Goal: Check status: Check status

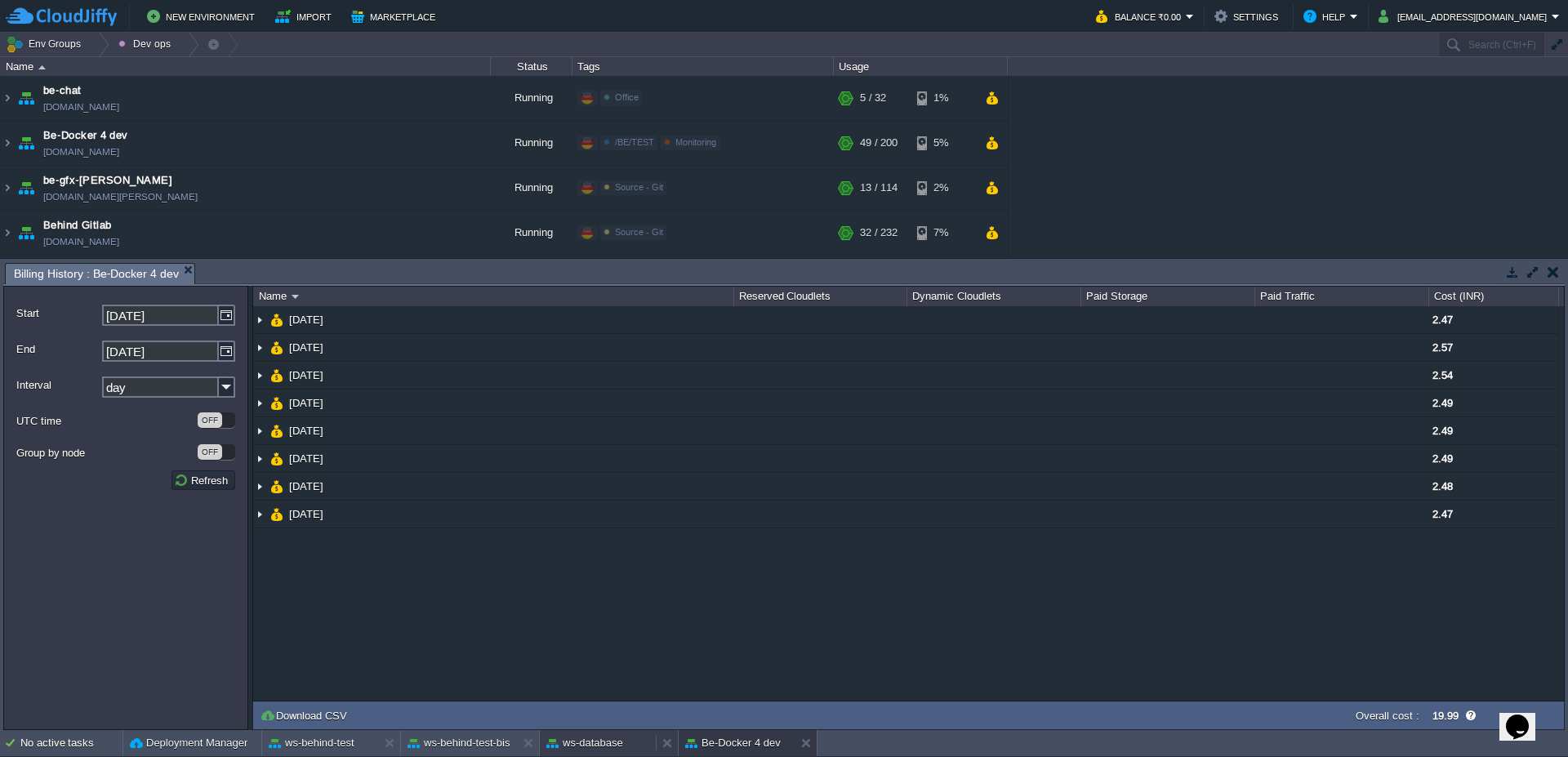
click at [600, 746] on button "ws-database" at bounding box center [585, 743] width 77 height 16
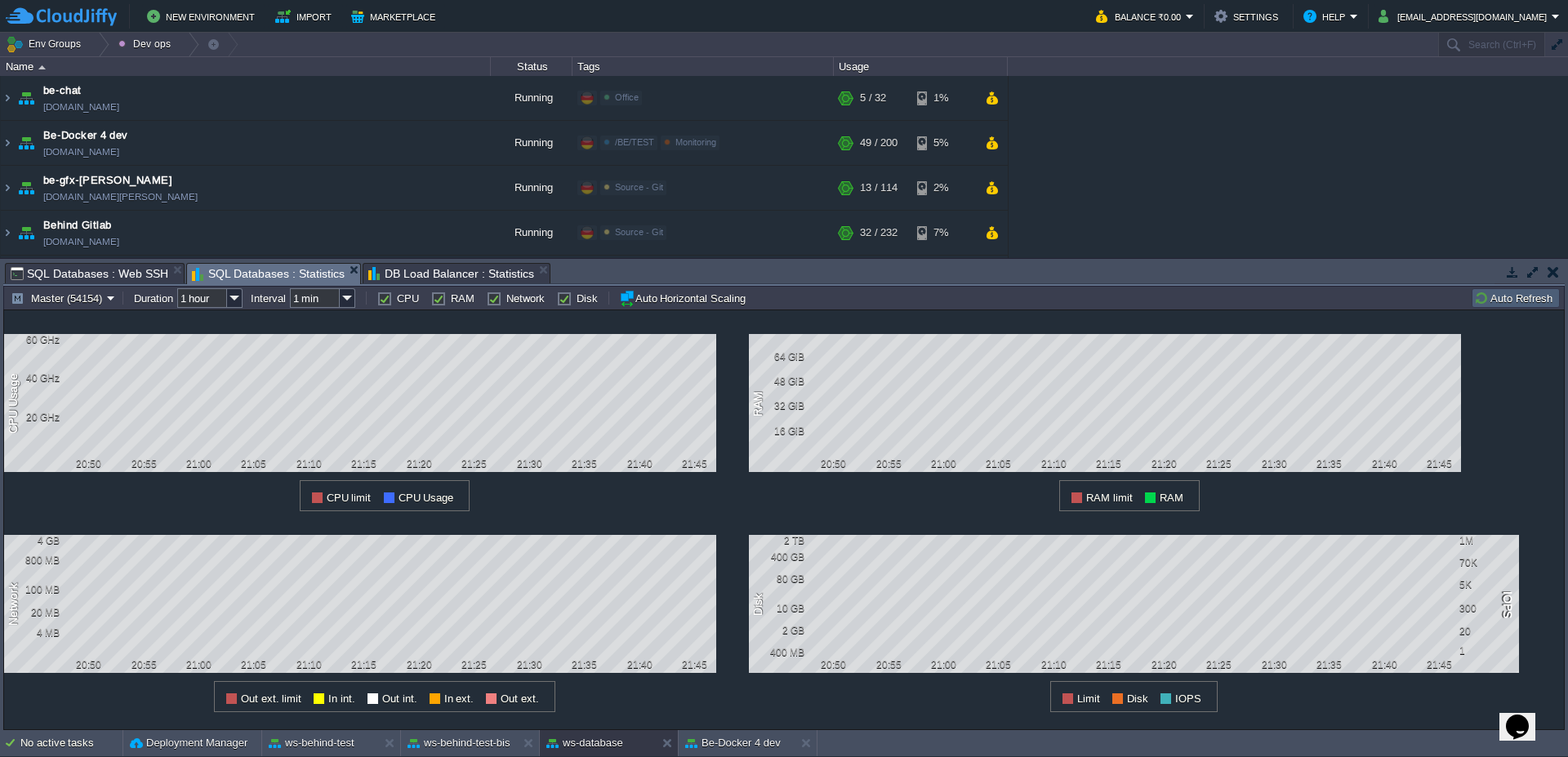
click at [1512, 301] on button "Auto Refresh" at bounding box center [1516, 298] width 83 height 15
click at [100, 45] on div at bounding box center [98, 44] width 22 height 24
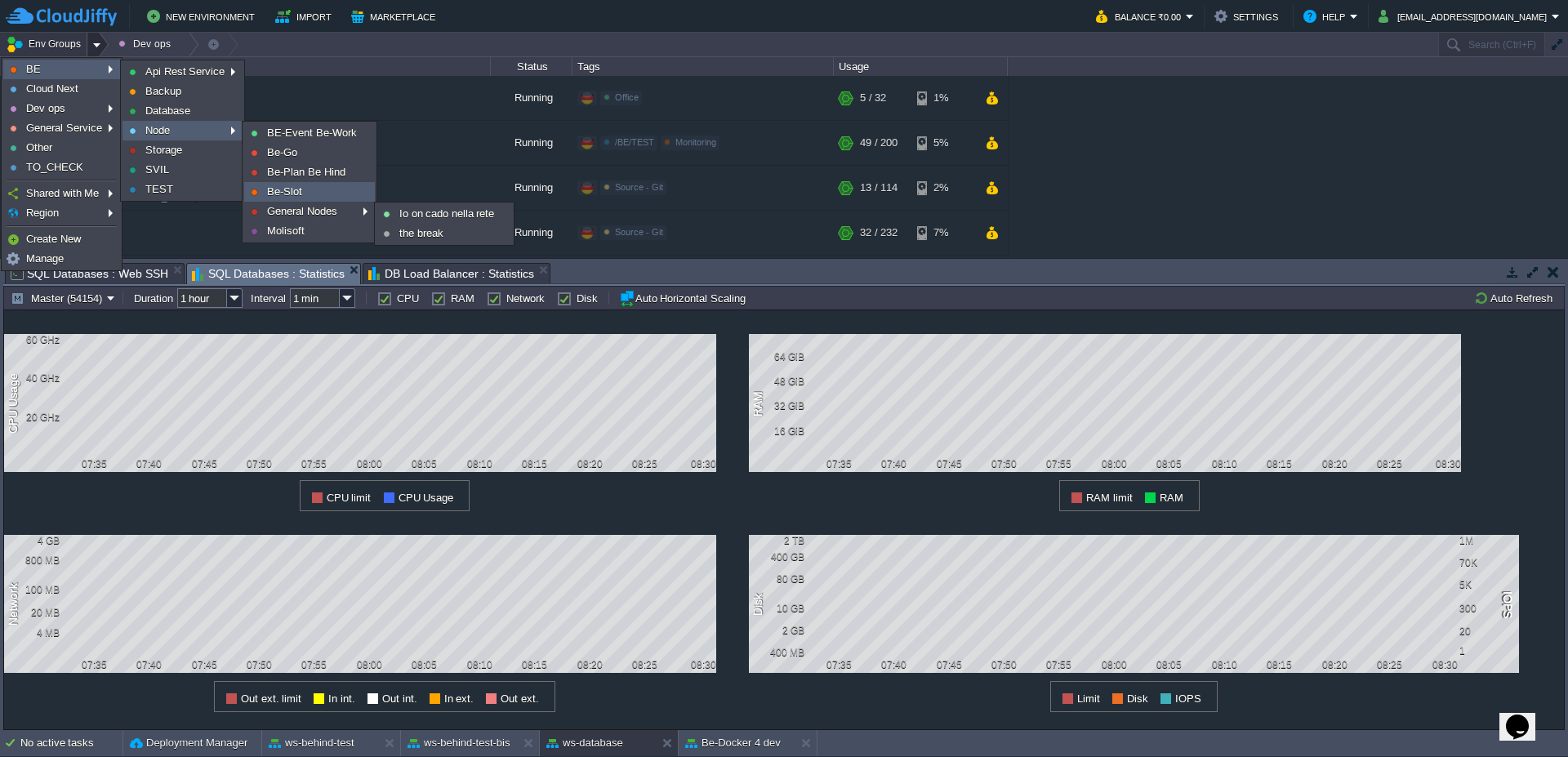
click at [296, 193] on span "Be-Slot" at bounding box center [285, 191] width 35 height 13
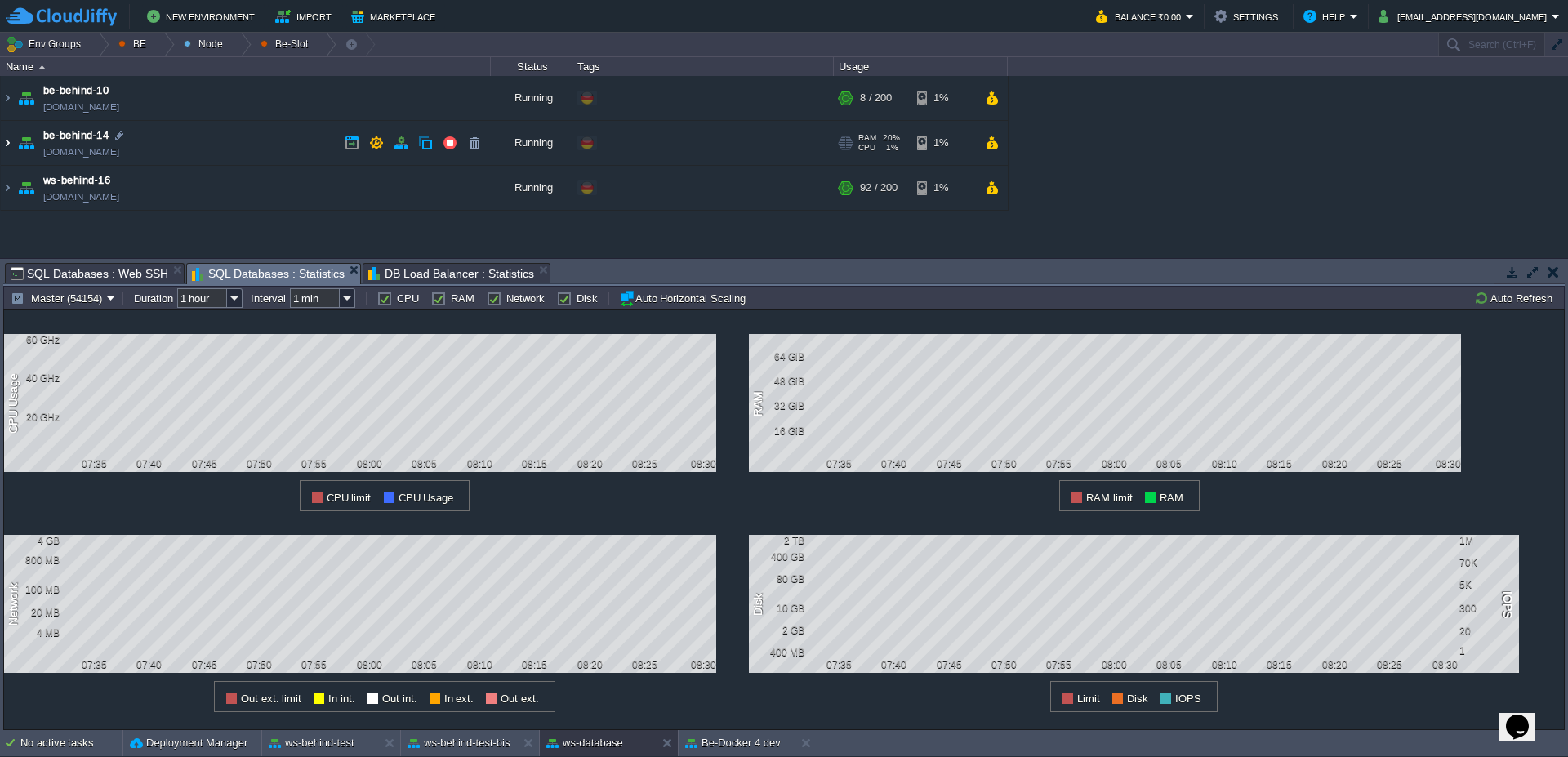
click at [1, 152] on img at bounding box center [7, 142] width 13 height 44
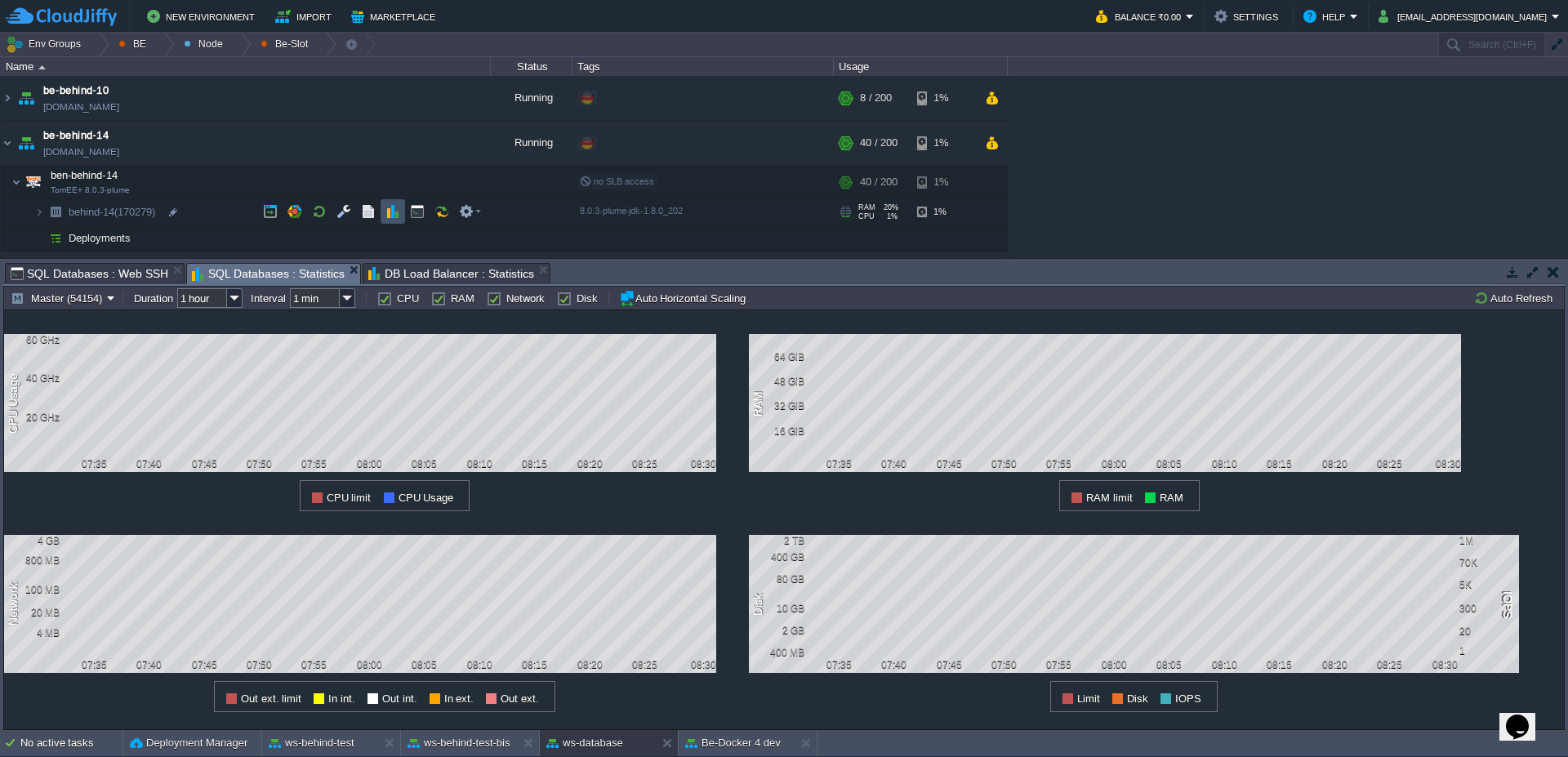
click at [394, 210] on button "button" at bounding box center [393, 211] width 15 height 15
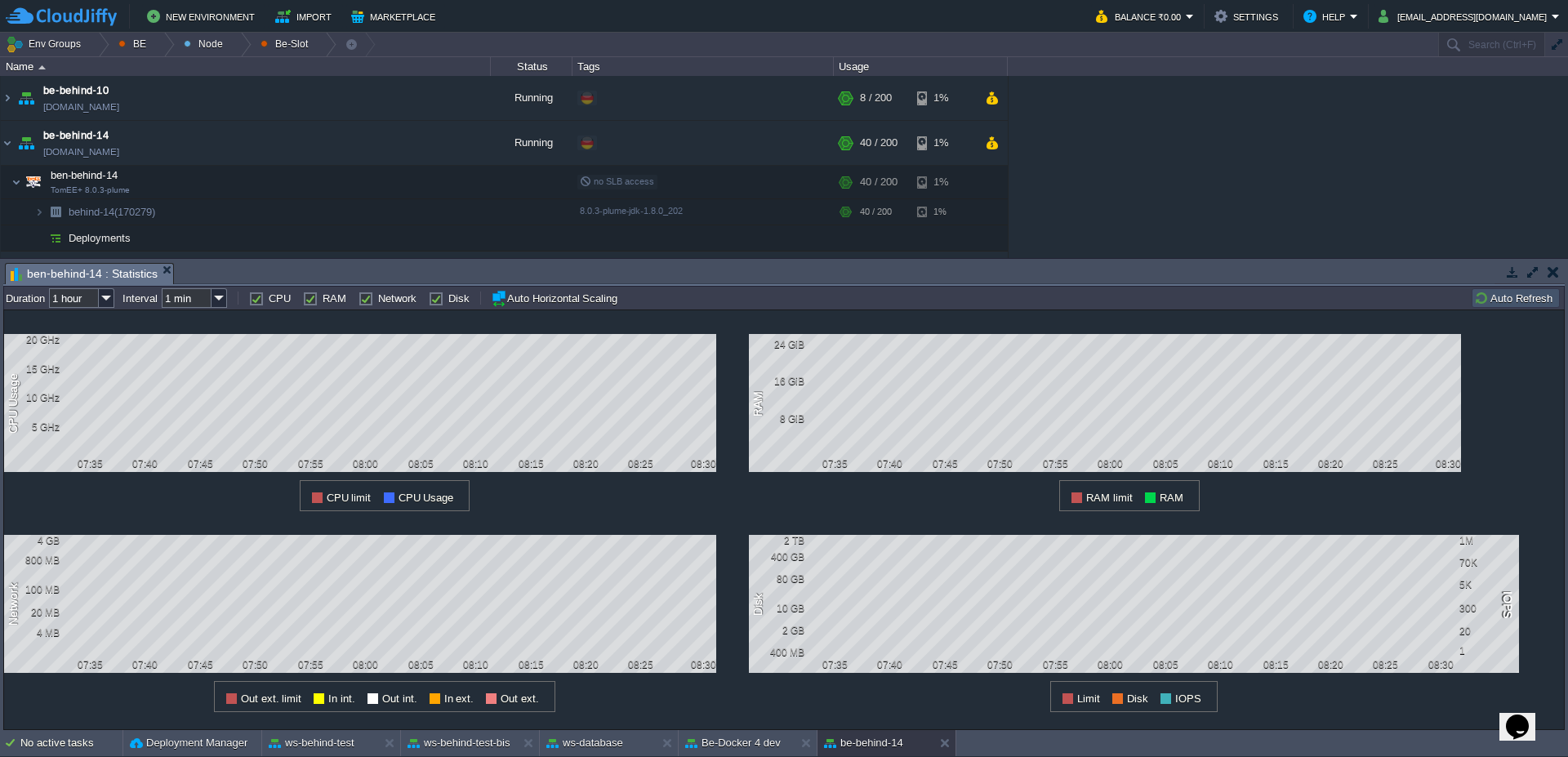
click at [1503, 289] on td "Auto Refresh" at bounding box center [1515, 298] width 88 height 20
click at [1504, 292] on td "Auto Refresh" at bounding box center [1515, 298] width 88 height 20
click at [1509, 302] on button "Auto Refresh" at bounding box center [1516, 298] width 83 height 15
click at [93, 296] on input "1 hour" at bounding box center [73, 298] width 50 height 20
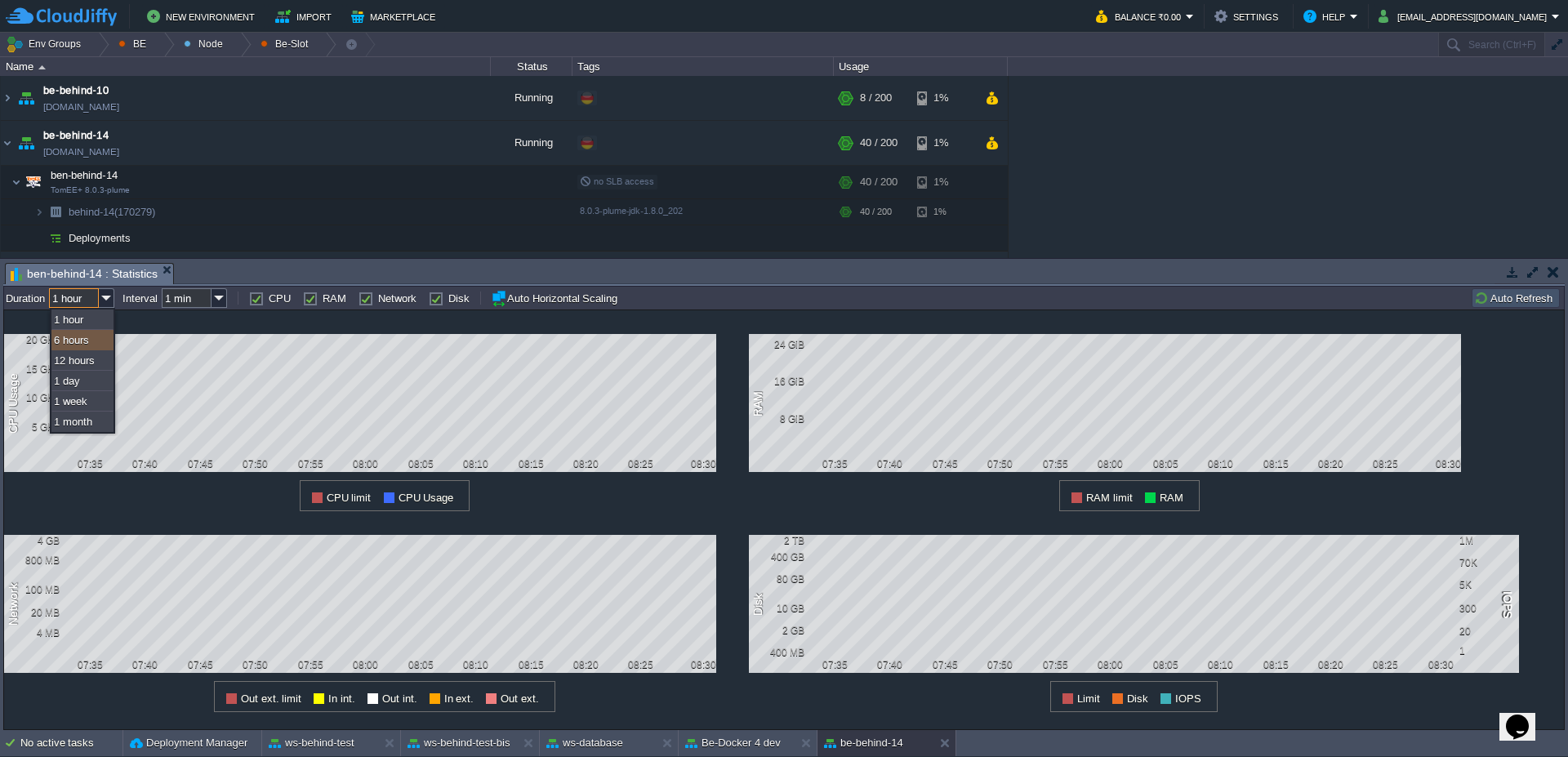
click at [94, 339] on div "6 hours" at bounding box center [83, 340] width 62 height 21
type input "6 hours"
type input "1 hour"
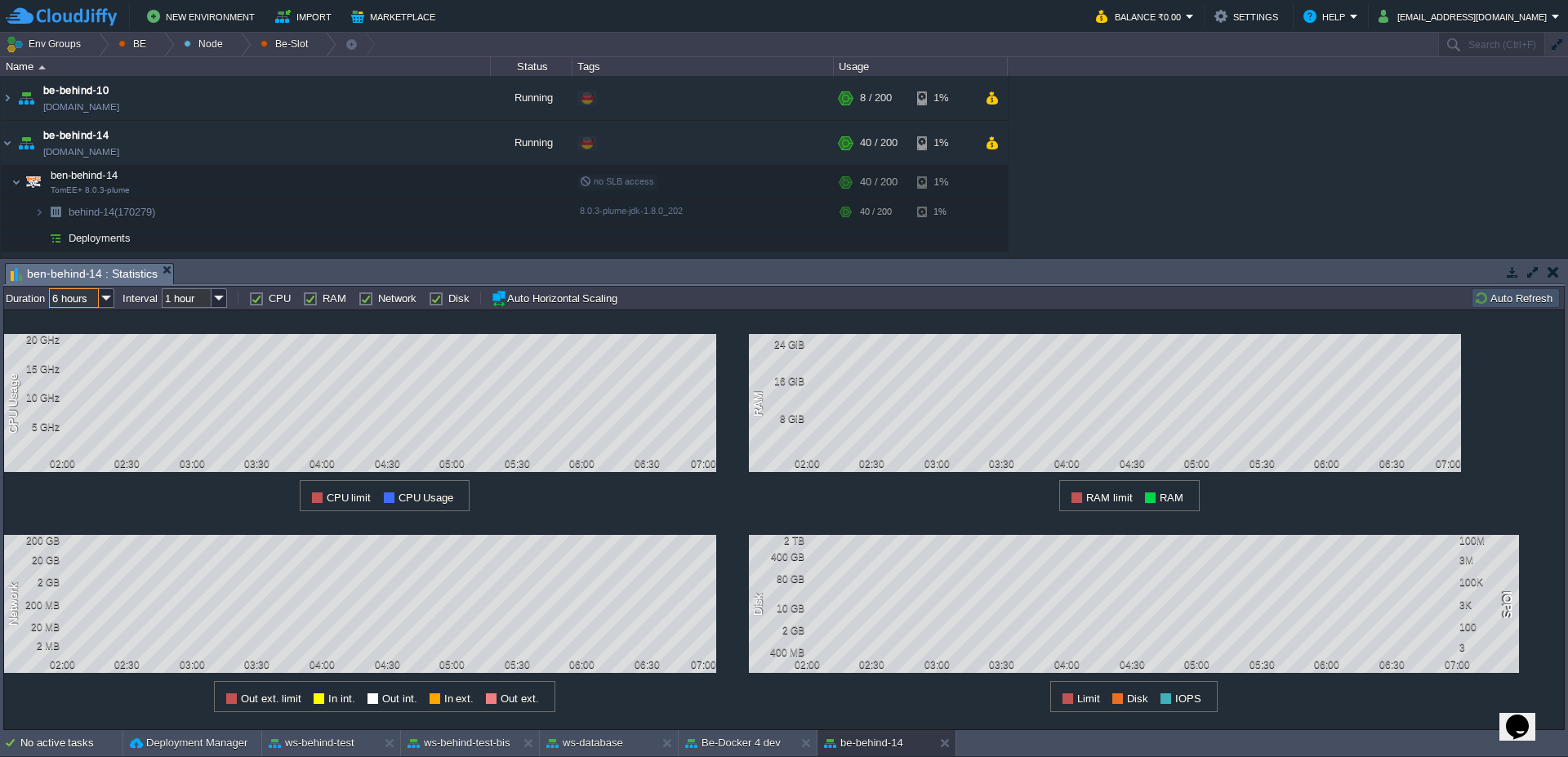
click at [87, 296] on input "6 hours" at bounding box center [73, 298] width 50 height 20
click at [101, 364] on div "12 hours" at bounding box center [83, 360] width 62 height 21
click at [86, 296] on input "12 hours" at bounding box center [73, 298] width 50 height 20
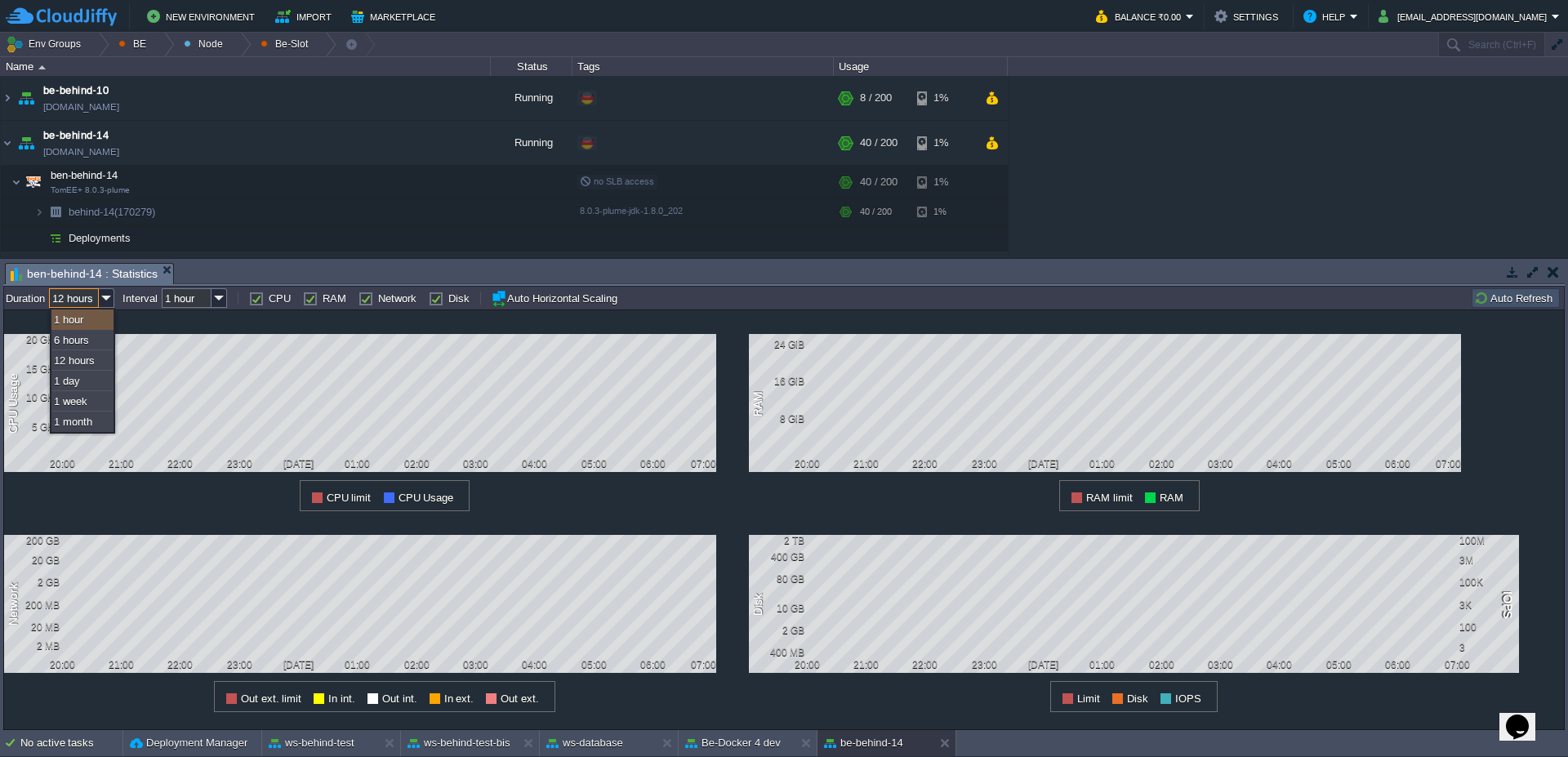
click at [86, 321] on div "1 hour" at bounding box center [83, 319] width 62 height 21
type input "1 hour"
type input "1 min"
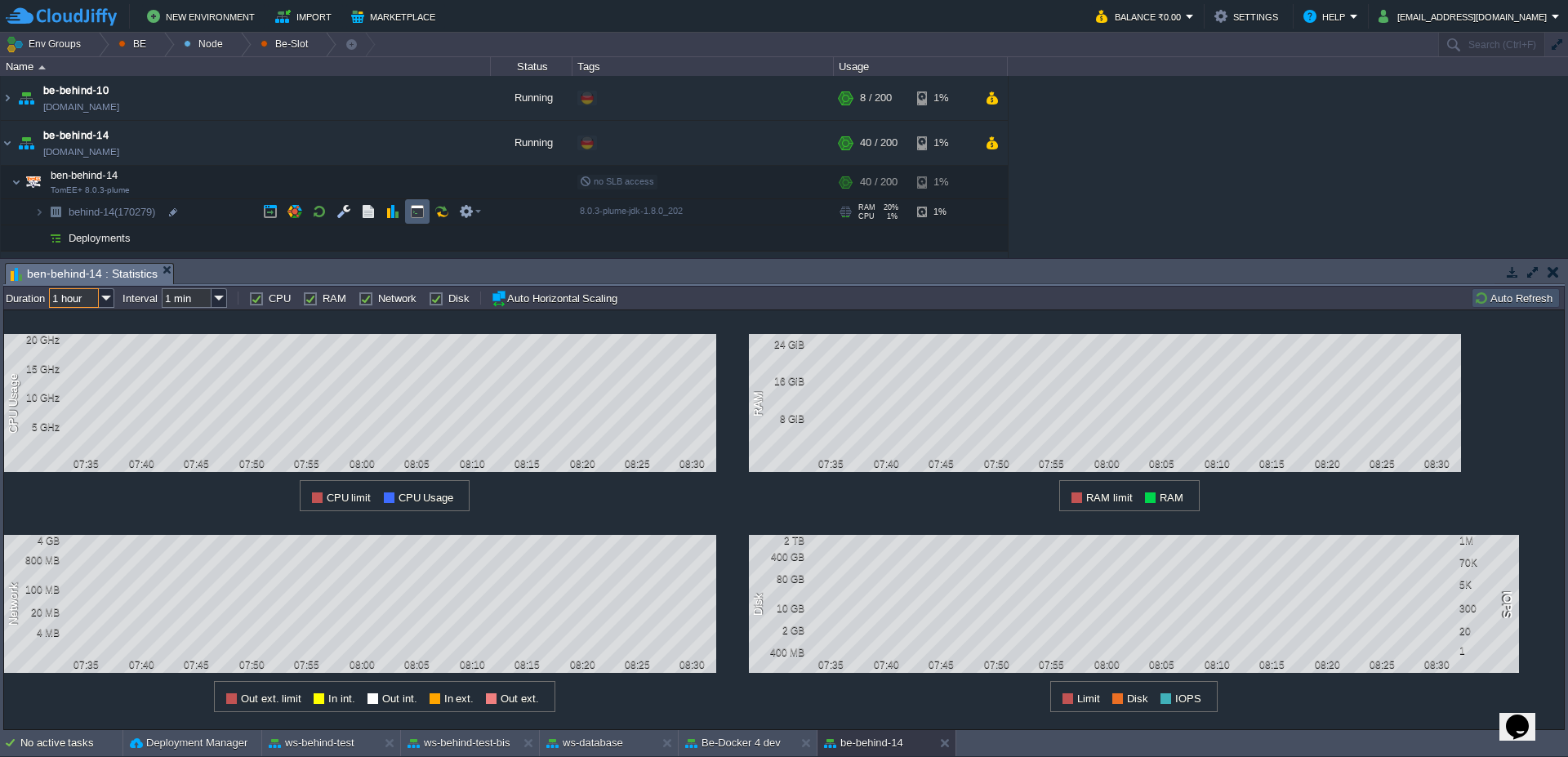
click at [419, 209] on button "button" at bounding box center [417, 211] width 15 height 15
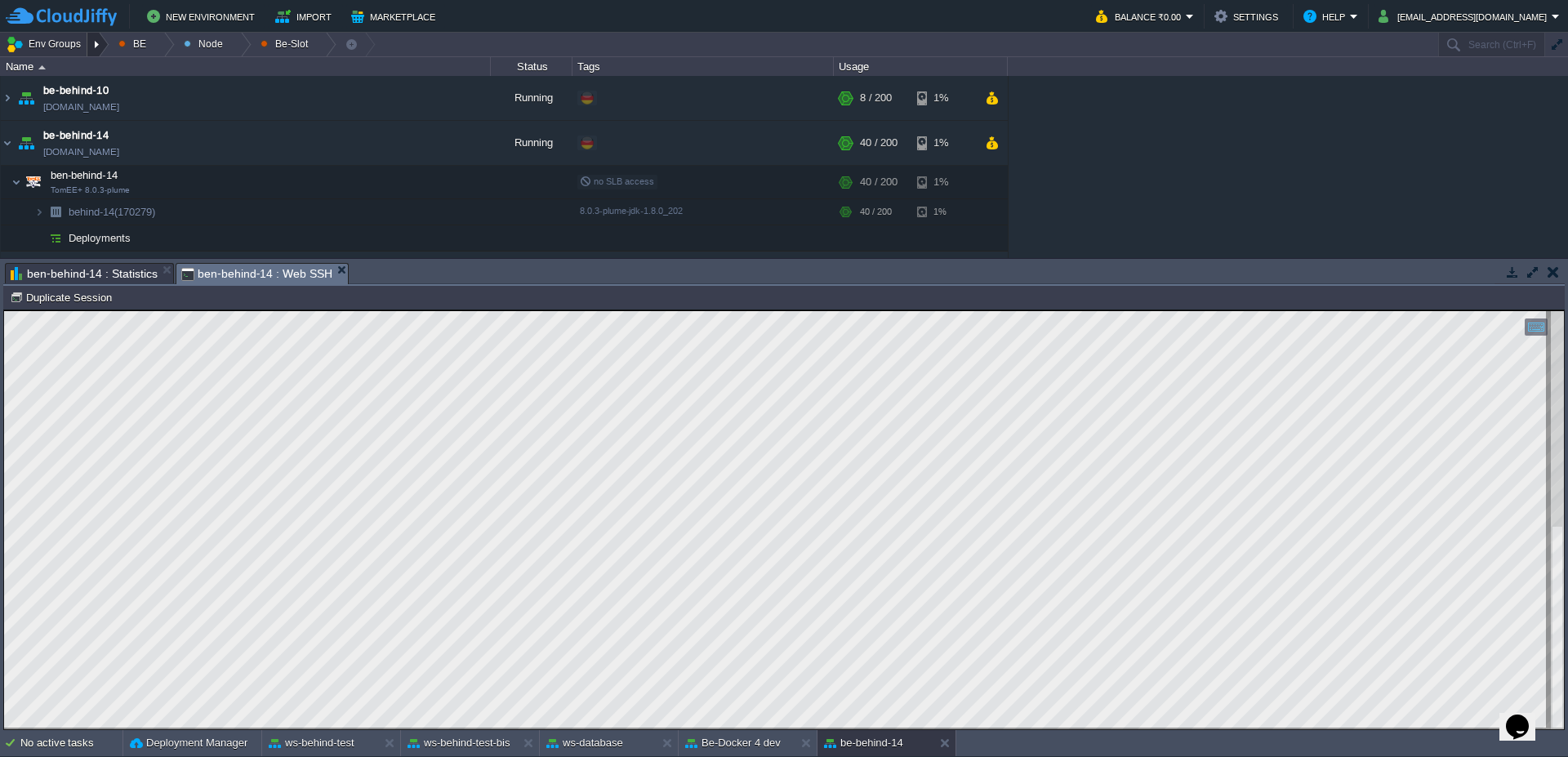
click at [96, 45] on div at bounding box center [98, 44] width 22 height 24
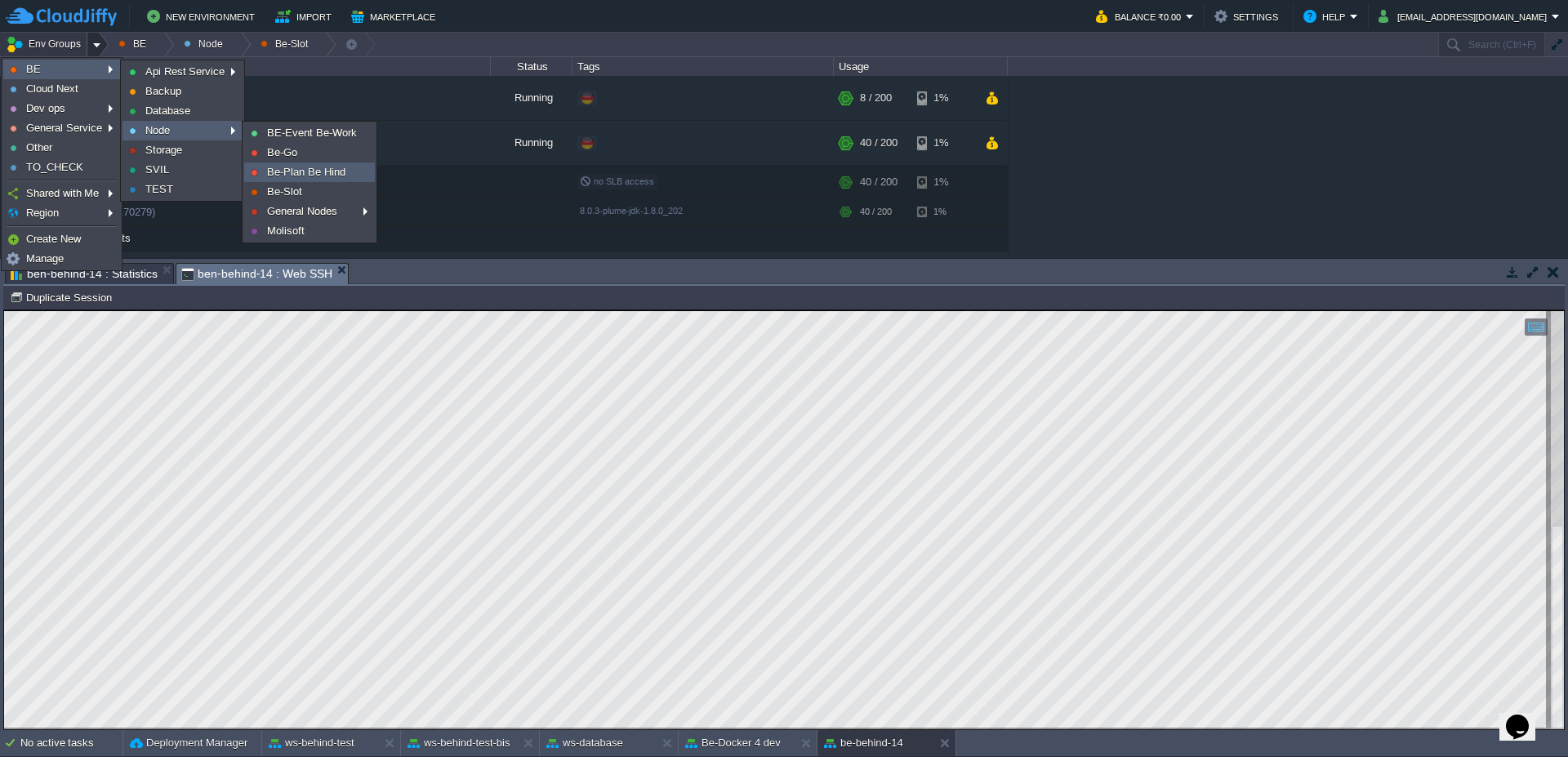
click at [325, 172] on span "Be-Plan Be Hind" at bounding box center [307, 172] width 78 height 13
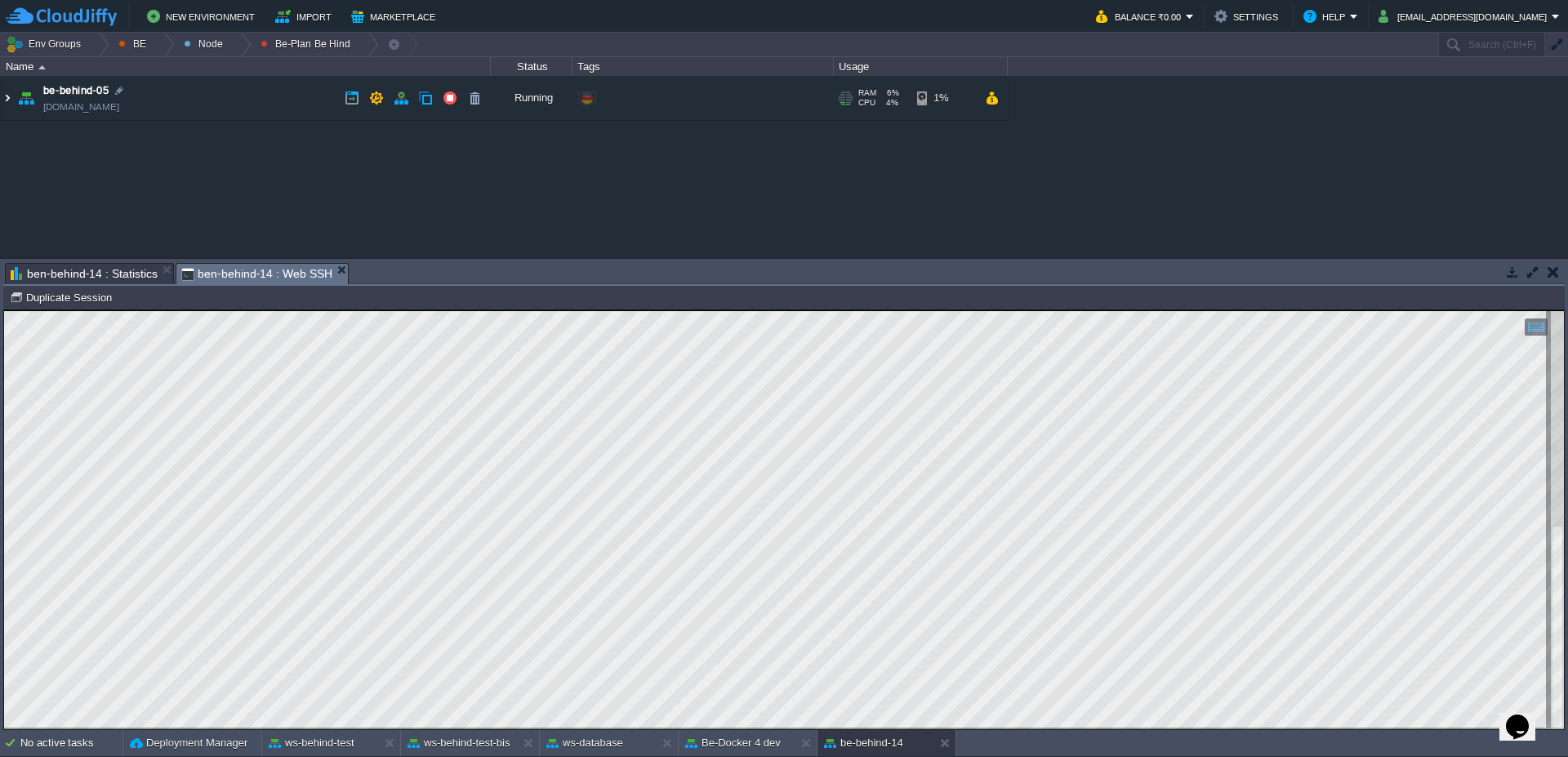
click at [5, 98] on img at bounding box center [7, 98] width 13 height 44
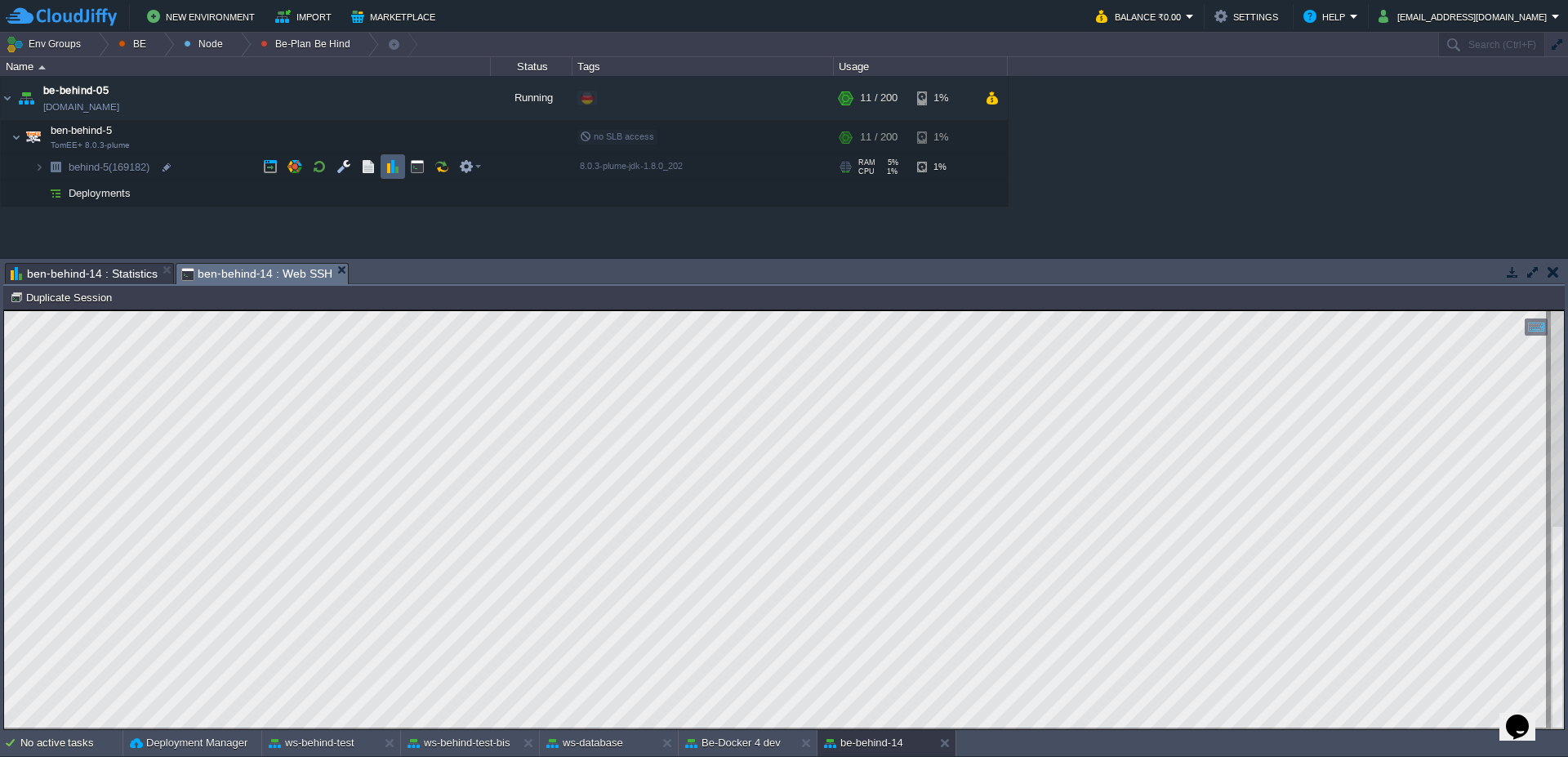
click at [386, 166] on button "button" at bounding box center [393, 167] width 15 height 15
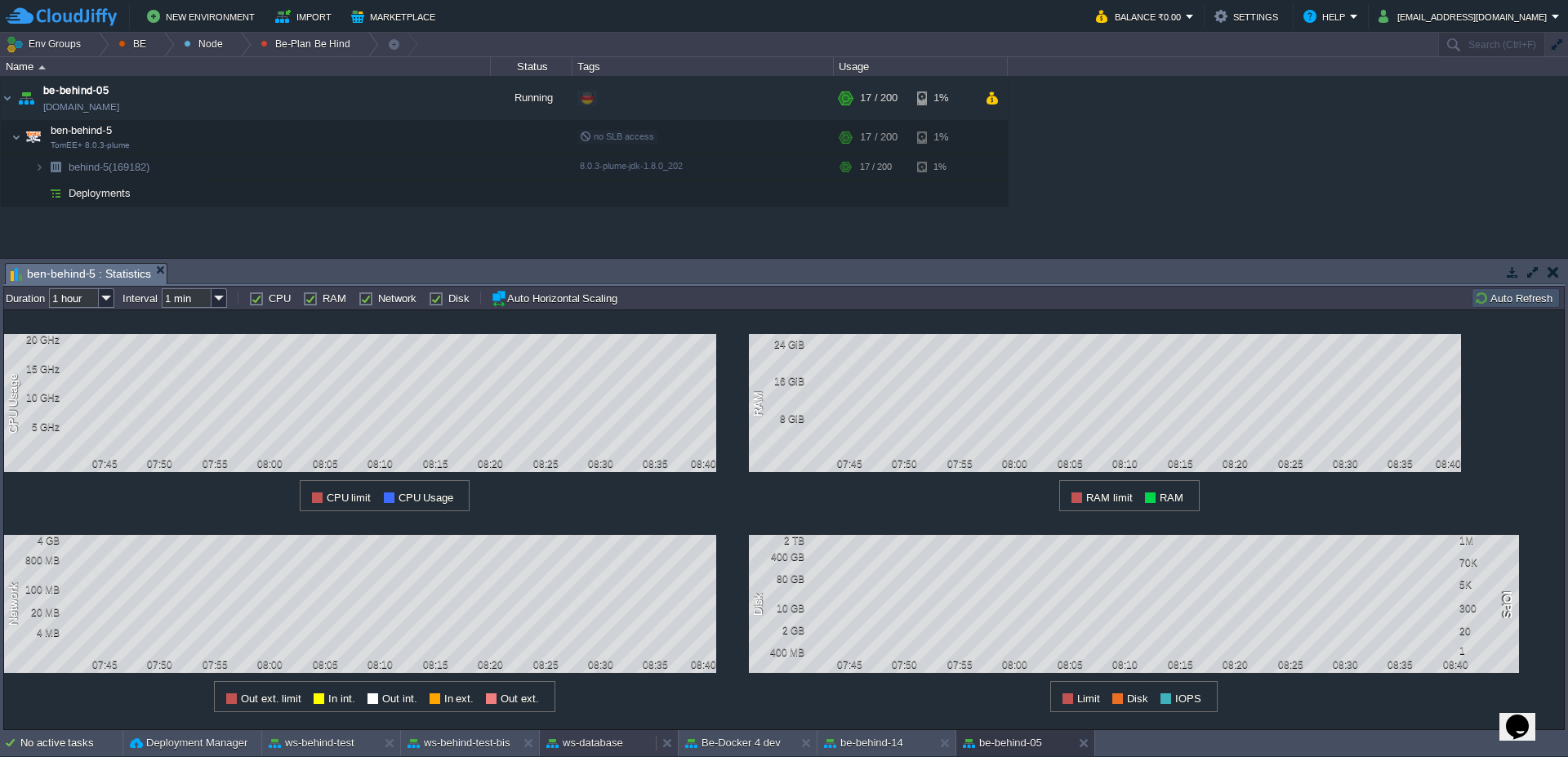
click at [592, 749] on button "ws-database" at bounding box center [585, 743] width 77 height 16
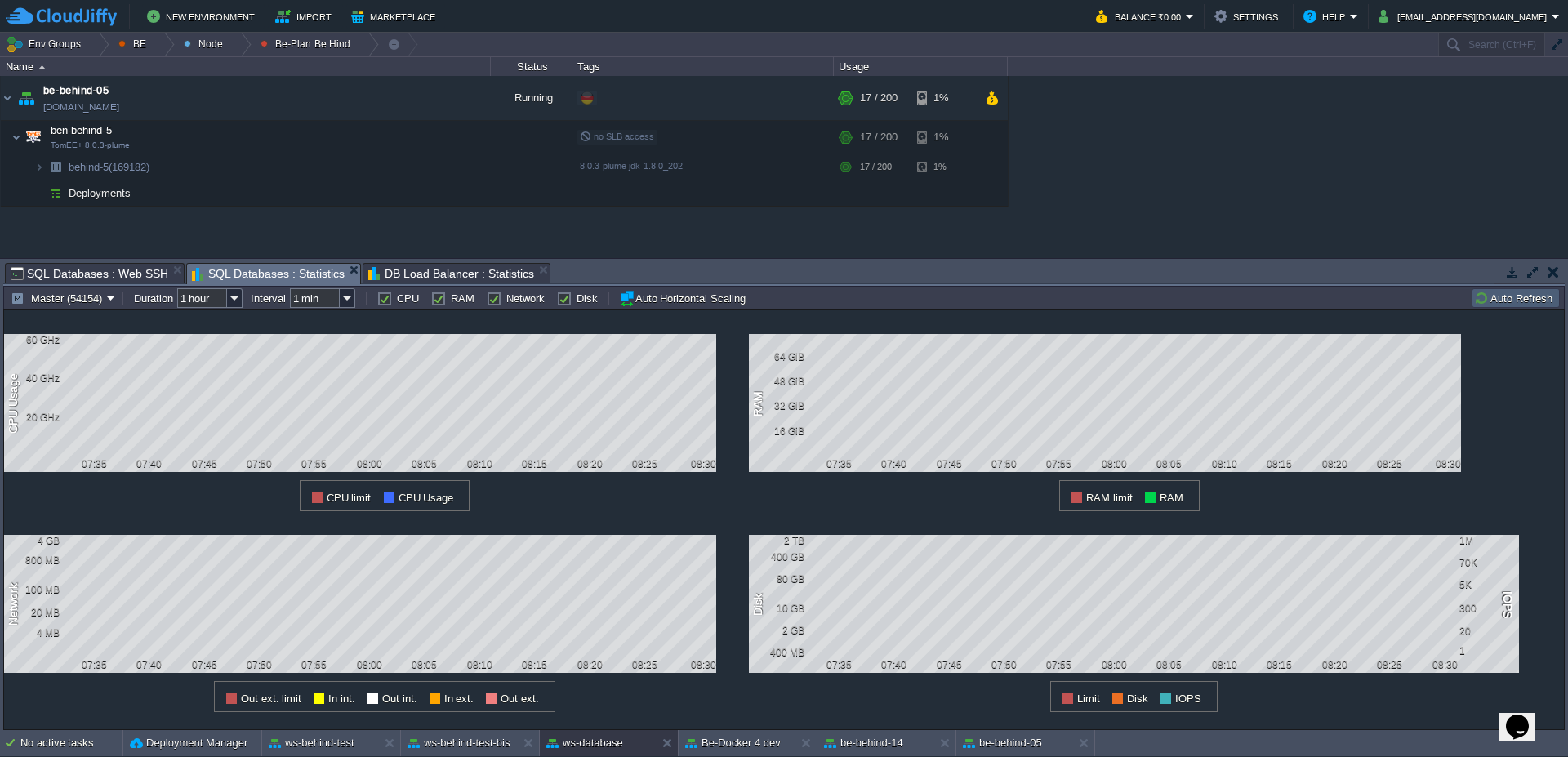
click at [1512, 299] on button "Auto Refresh" at bounding box center [1516, 298] width 83 height 15
